Goal: Find specific page/section: Find specific page/section

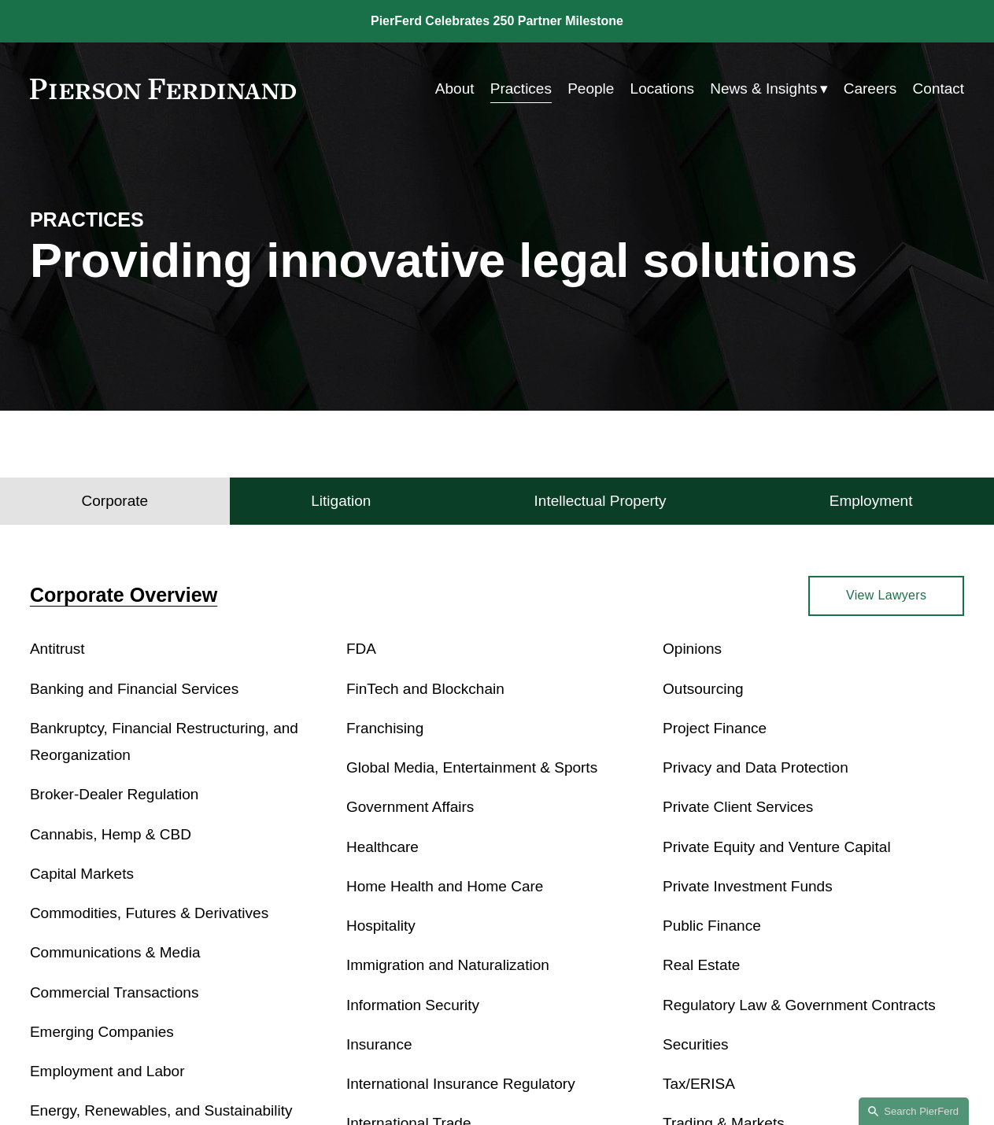
click at [576, 87] on link "People" at bounding box center [590, 89] width 46 height 30
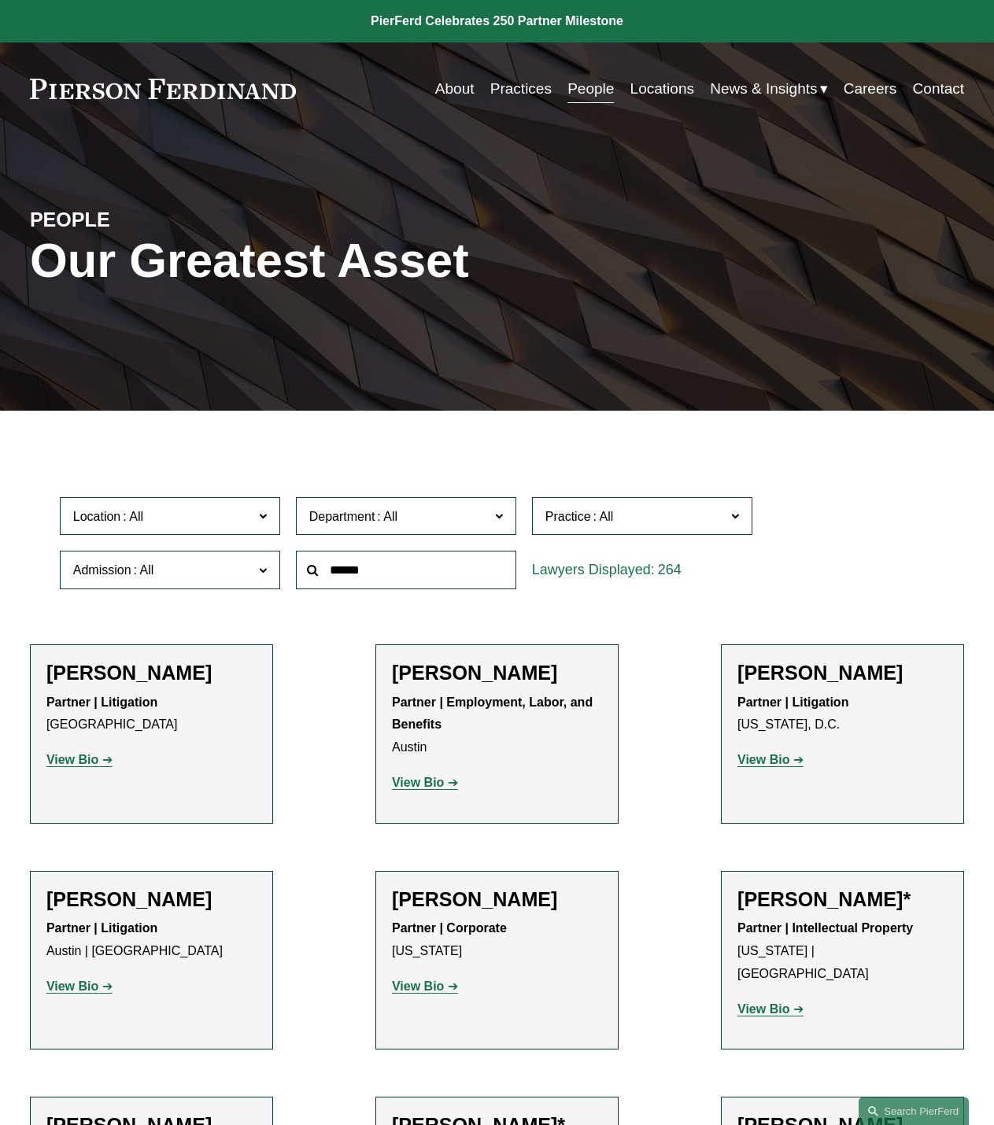
click at [406, 578] on input "text" at bounding box center [406, 570] width 220 height 39
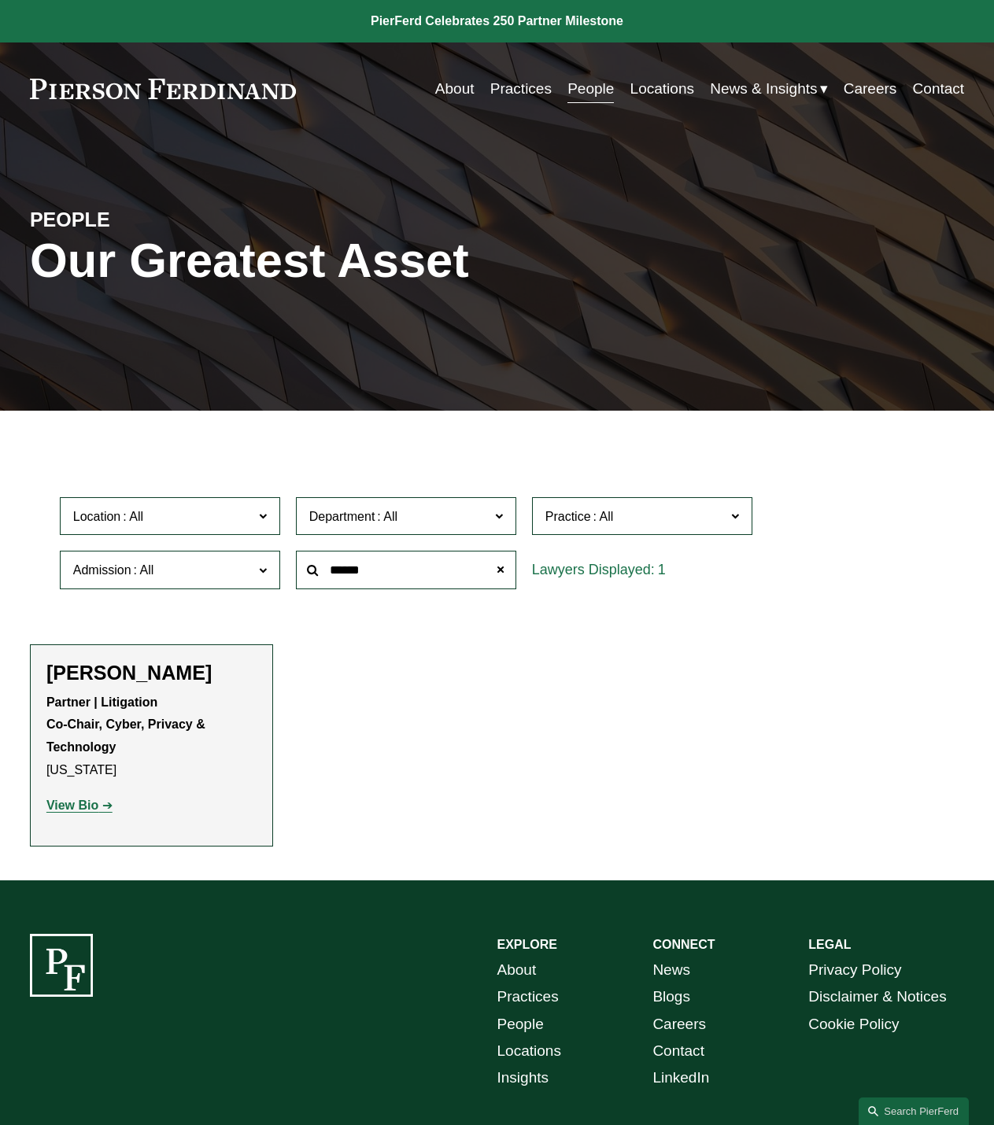
type input "******"
click at [66, 812] on strong "View Bio" at bounding box center [72, 805] width 52 height 13
